Goal: Communication & Community: Answer question/provide support

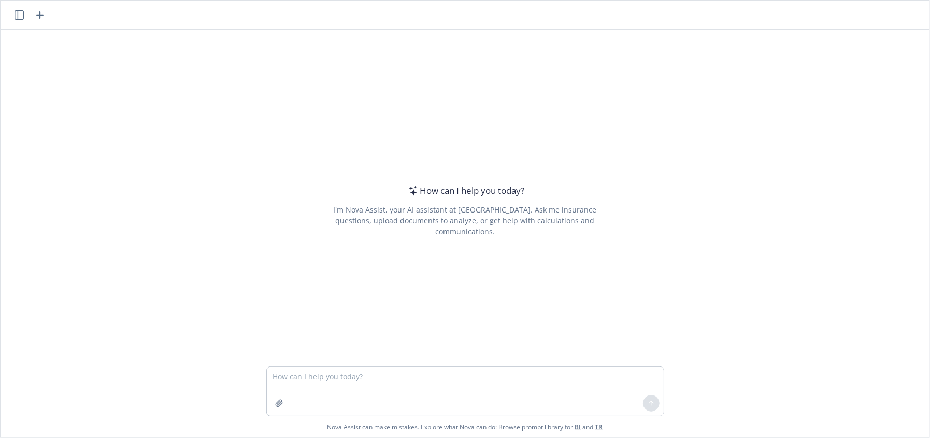
click at [319, 382] on textarea at bounding box center [465, 391] width 397 height 49
type textarea "• Census: Please provide a current census. I’ve attached a template with the re…"
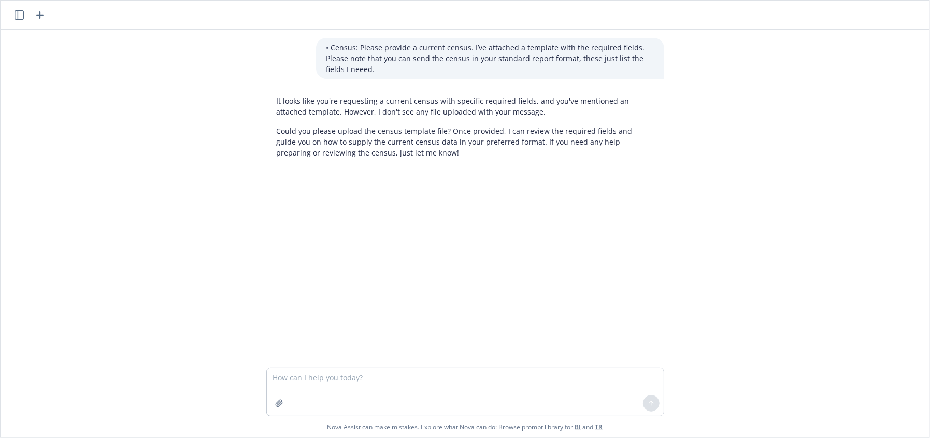
click at [360, 389] on textarea at bounding box center [465, 392] width 397 height 48
type textarea "reword this more concise"
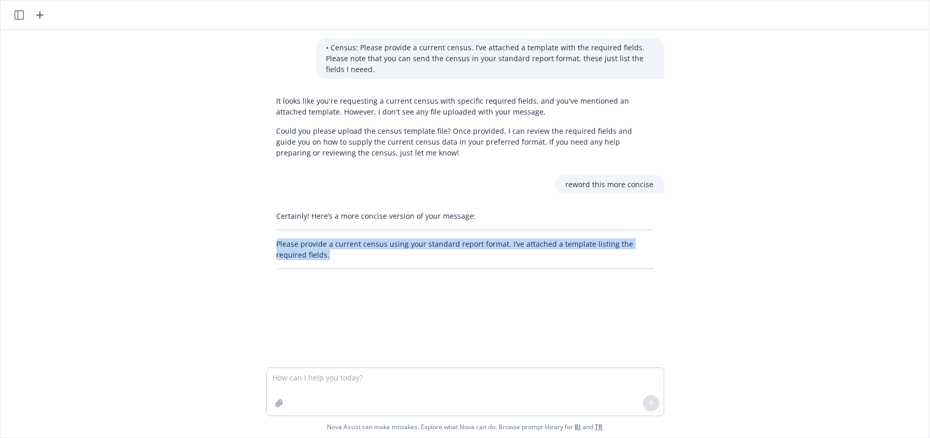
drag, startPoint x: 307, startPoint y: 253, endPoint x: 256, endPoint y: 234, distance: 54.1
click at [258, 234] on div "Certainly! Here’s a more concise version of your message: Please provide a curr…" at bounding box center [465, 239] width 414 height 67
copy p "Please provide a current census using your standard report format. I’ve attache…"
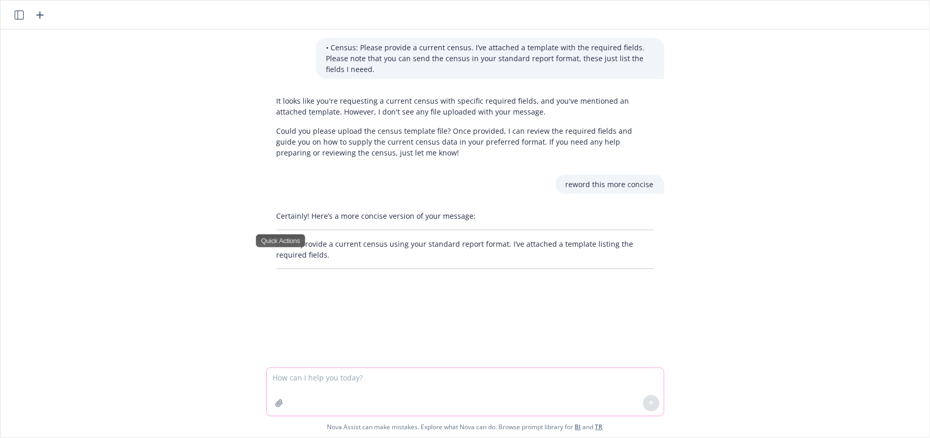
drag, startPoint x: 399, startPoint y: 392, endPoint x: 392, endPoint y: 381, distance: 13.1
click at [399, 392] on textarea at bounding box center [465, 392] width 397 height 48
click at [389, 378] on textarea at bounding box center [465, 392] width 397 height 48
paste textarea "Nice to meet you by email. Thank you for sending the renewal information in adv…"
type textarea "sending an email to CFO who is an intro from colleague: Nice to meet you by ema…"
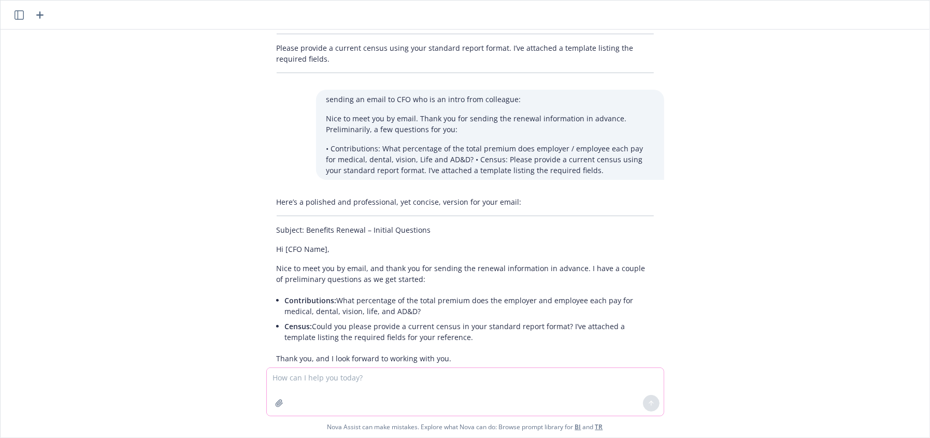
scroll to position [251, 0]
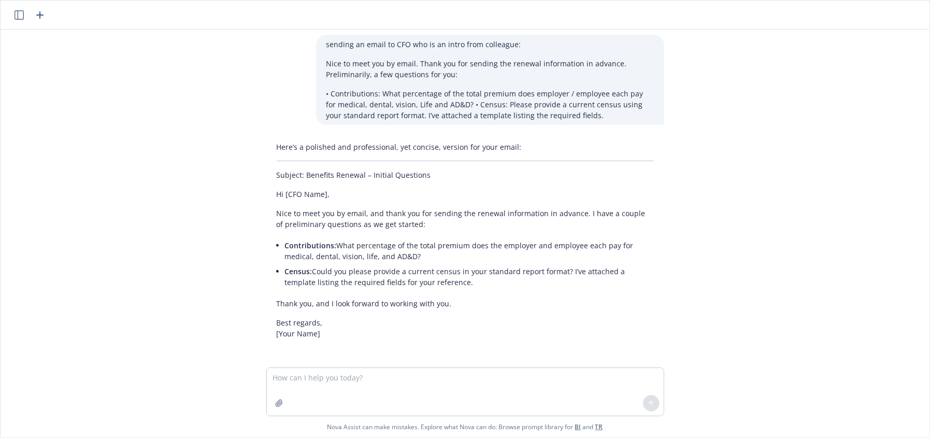
click at [310, 211] on p "Nice to meet you by email, and thank you for sending the renewal information in…" at bounding box center [465, 219] width 377 height 22
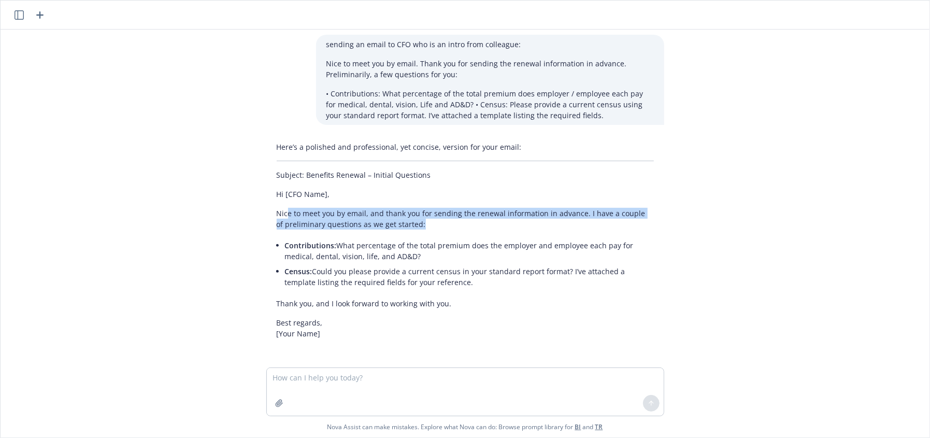
drag, startPoint x: 280, startPoint y: 211, endPoint x: 446, endPoint y: 229, distance: 166.8
click at [446, 229] on div "Here’s a polished and professional, yet concise, version for your email: Subjec…" at bounding box center [465, 240] width 398 height 206
click at [266, 240] on div "Here’s a polished and professional, yet concise, version for your email: Subjec…" at bounding box center [465, 240] width 398 height 206
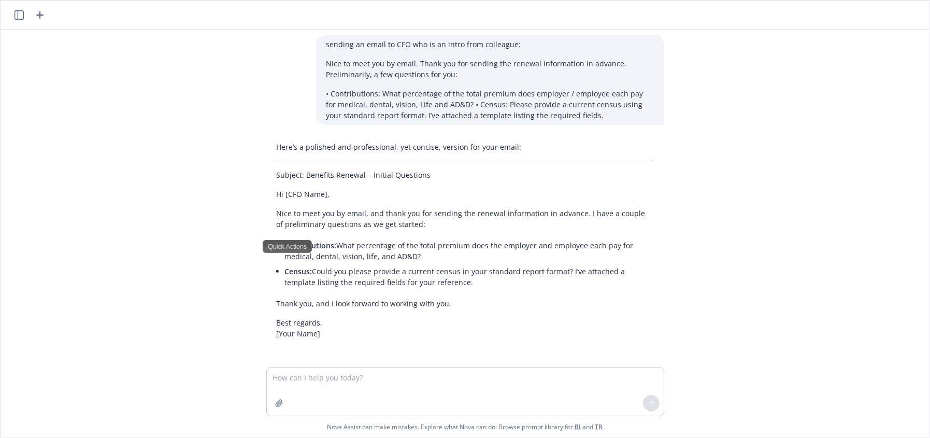
click at [277, 209] on p "Nice to meet you by email, and thank you for sending the renewal information in…" at bounding box center [465, 219] width 377 height 22
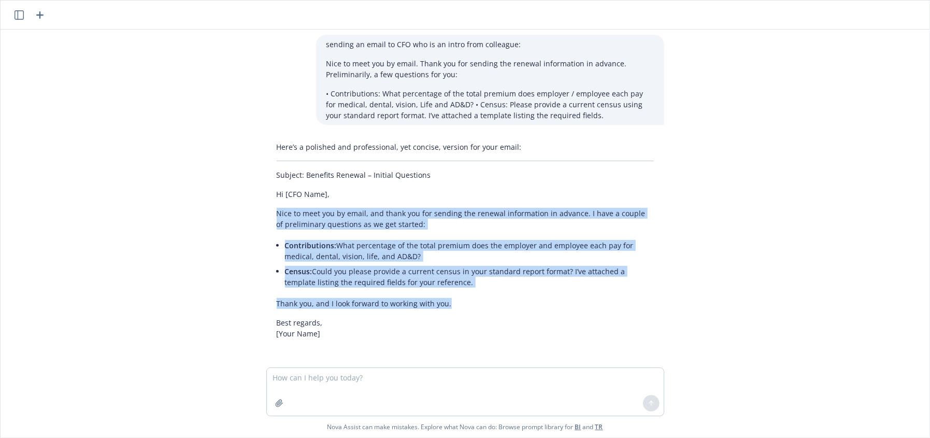
drag, startPoint x: 271, startPoint y: 212, endPoint x: 457, endPoint y: 307, distance: 209.2
click at [457, 307] on div "Here’s a polished and professional, yet concise, version for your email: Subjec…" at bounding box center [465, 240] width 398 height 206
copy div "Nice to meet you by email, and thank you for sending the renewal information in…"
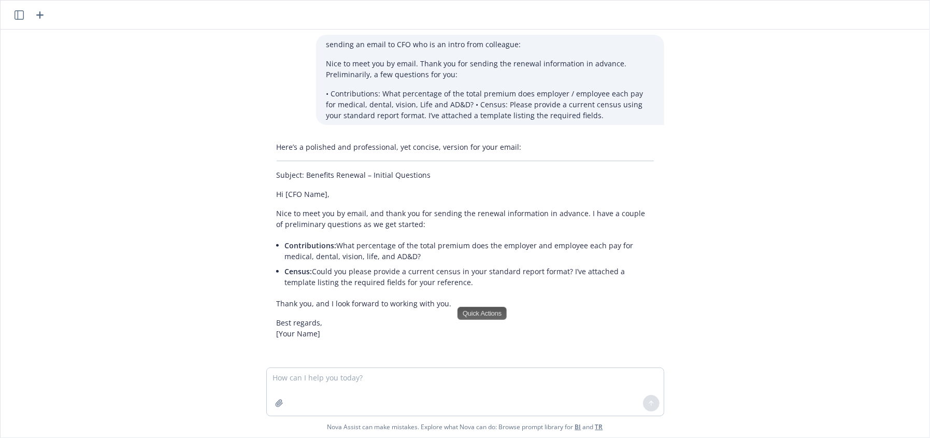
click at [95, 361] on div at bounding box center [465, 361] width 912 height 12
click at [337, 403] on textarea at bounding box center [465, 392] width 397 height 48
